Goal: Task Accomplishment & Management: Manage account settings

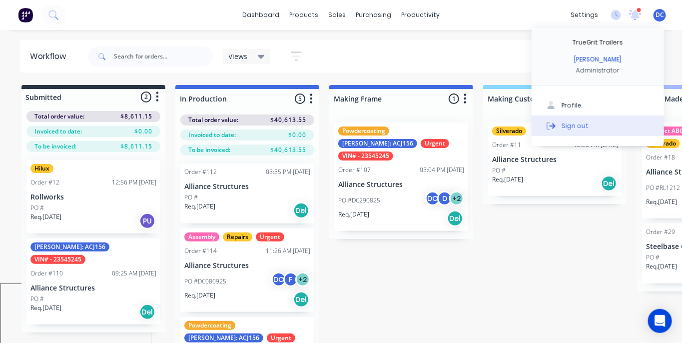
click at [567, 126] on div "Sign out" at bounding box center [574, 125] width 27 height 9
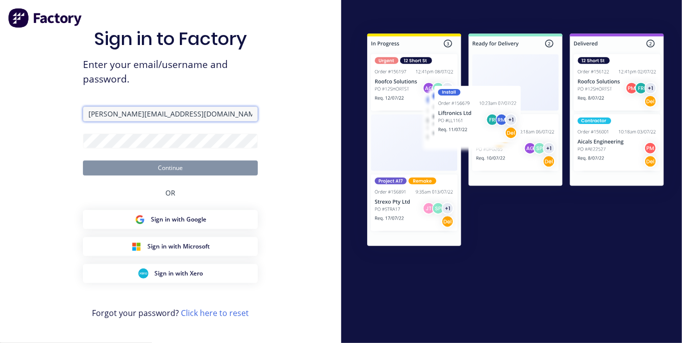
click at [138, 116] on input "[PERSON_NAME][EMAIL_ADDRESS][DOMAIN_NAME]" at bounding box center [170, 113] width 175 height 15
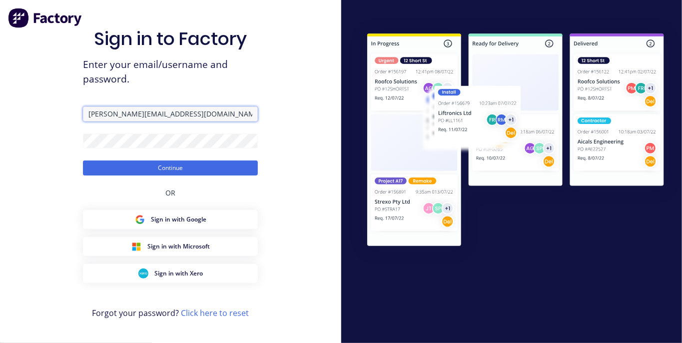
type input "[PERSON_NAME][EMAIL_ADDRESS][DOMAIN_NAME]"
click at [83, 160] on button "Continue" at bounding box center [170, 167] width 175 height 15
